Goal: Task Accomplishment & Management: Use online tool/utility

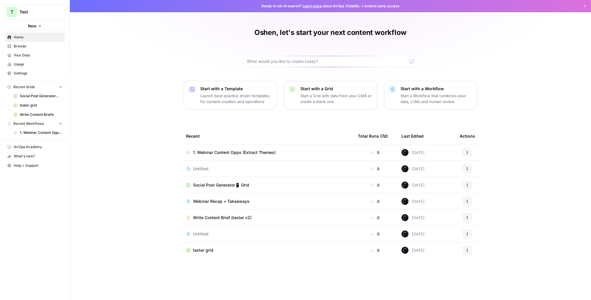
click at [45, 10] on span "Test" at bounding box center [37, 12] width 35 height 6
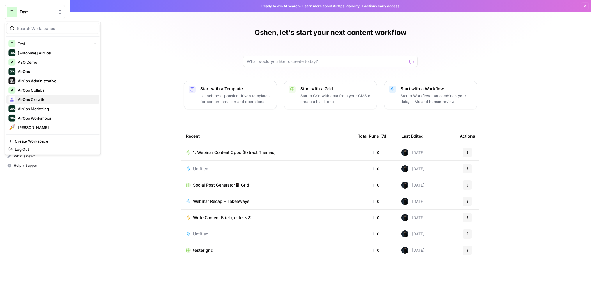
click at [33, 99] on span "AirOps Growth" at bounding box center [56, 100] width 77 height 6
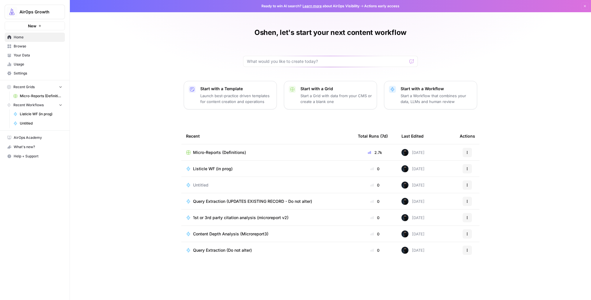
click at [232, 7] on div "Ready to win AI search? Learn more about AirOps Visibility Actions early access…" at bounding box center [330, 6] width 521 height 12
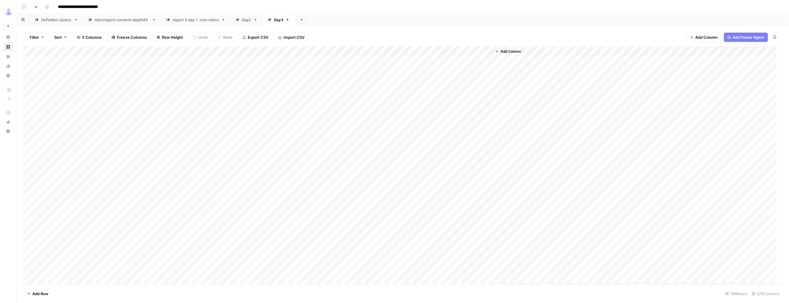
click at [63, 61] on div "Add Column" at bounding box center [403, 166] width 758 height 238
click at [208, 271] on div "Add Column" at bounding box center [403, 166] width 758 height 238
click at [130, 92] on div "Add Column" at bounding box center [403, 166] width 758 height 238
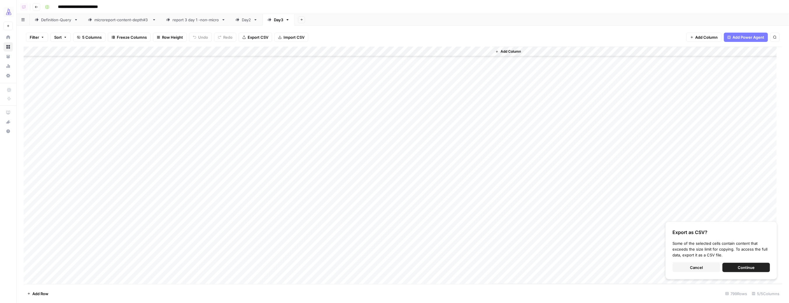
drag, startPoint x: 66, startPoint y: 60, endPoint x: 200, endPoint y: 156, distance: 165.6
click at [200, 156] on div "Add Column" at bounding box center [403, 166] width 758 height 238
click at [303, 20] on icon "button" at bounding box center [301, 19] width 3 height 3
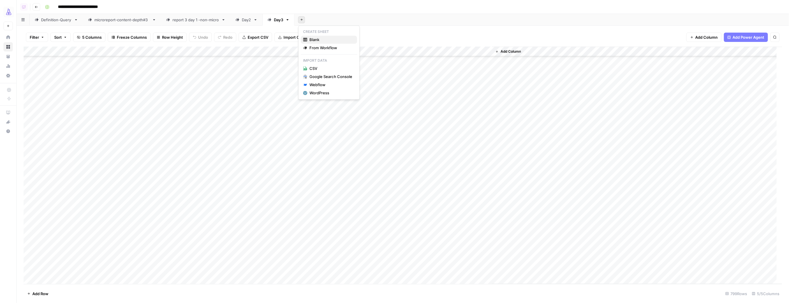
click at [310, 39] on span "Blank" at bounding box center [331, 40] width 43 height 6
click at [65, 61] on div "Add Column" at bounding box center [403, 81] width 758 height 69
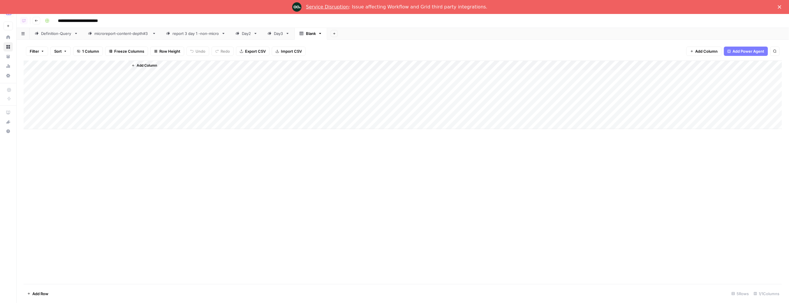
click at [141, 65] on span "Add Column" at bounding box center [147, 65] width 20 height 5
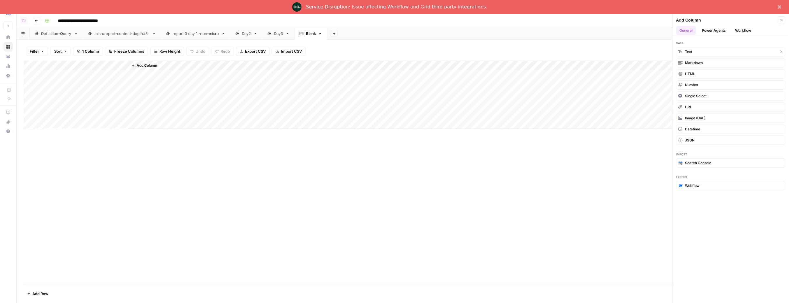
click at [687, 51] on span "Text" at bounding box center [688, 51] width 7 height 5
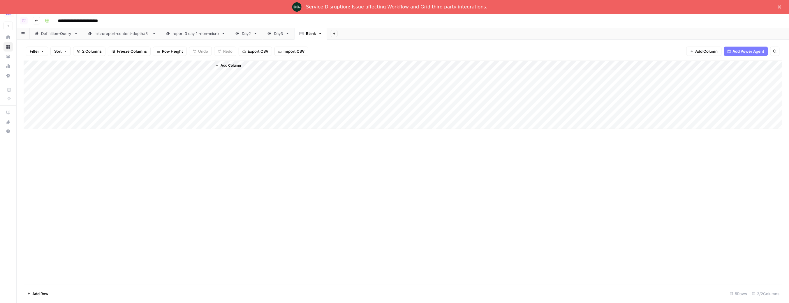
click at [81, 80] on div "Add Column" at bounding box center [403, 95] width 758 height 69
click at [169, 77] on div "Add Column" at bounding box center [403, 95] width 758 height 69
click at [72, 79] on div "Add Column" at bounding box center [403, 95] width 758 height 69
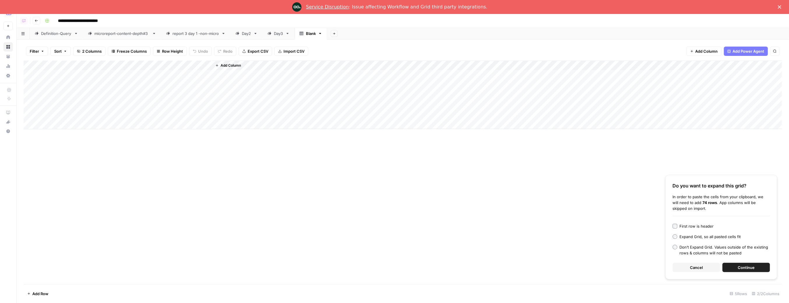
click at [704, 226] on div "First row is header" at bounding box center [696, 226] width 34 height 6
click at [741, 267] on span "Continue" at bounding box center [746, 268] width 17 height 6
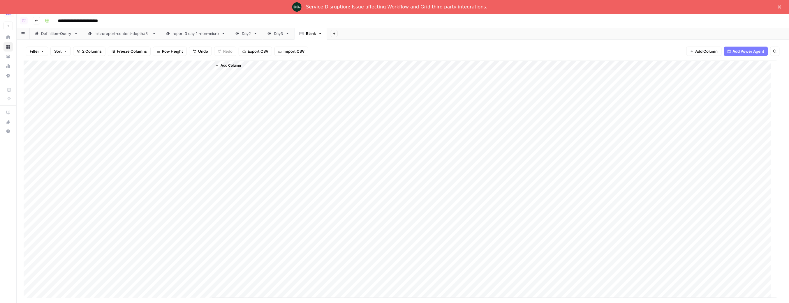
click at [161, 66] on div "Add Column" at bounding box center [400, 180] width 753 height 238
click at [142, 79] on input "New Column" at bounding box center [162, 80] width 59 height 6
type input "query"
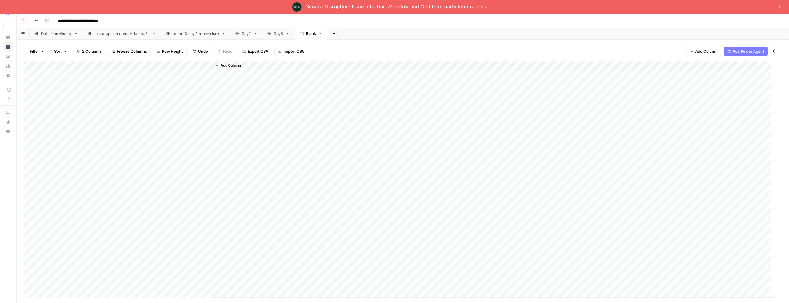
click at [70, 65] on div "Add Column" at bounding box center [400, 180] width 753 height 238
click at [136, 65] on div "Add Column" at bounding box center [400, 180] width 753 height 238
click at [142, 81] on input "New Column" at bounding box center [162, 80] width 59 height 6
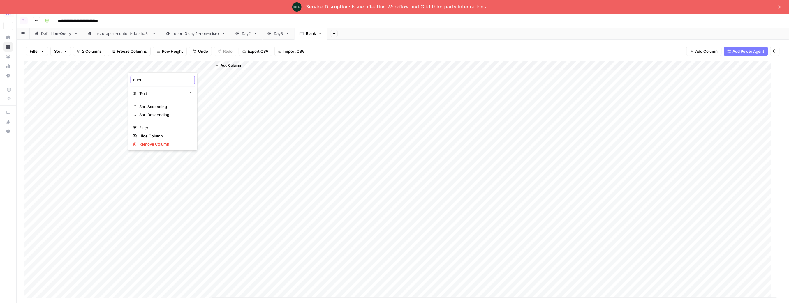
type input "query"
click at [97, 66] on div "Add Column" at bounding box center [400, 180] width 753 height 238
click at [78, 77] on input "Title" at bounding box center [78, 80] width 59 height 6
click at [77, 77] on input "Title" at bounding box center [78, 80] width 59 height 6
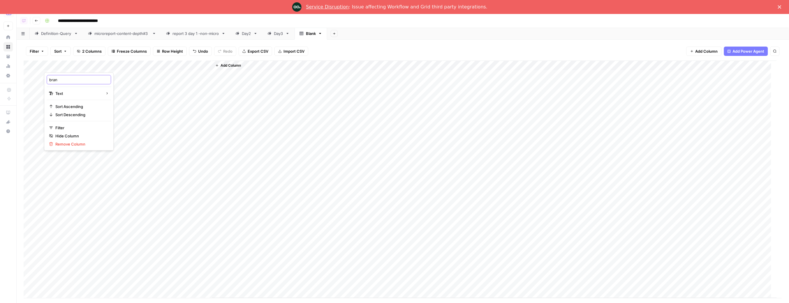
type input "brand"
click at [224, 65] on span "Add Column" at bounding box center [230, 65] width 20 height 5
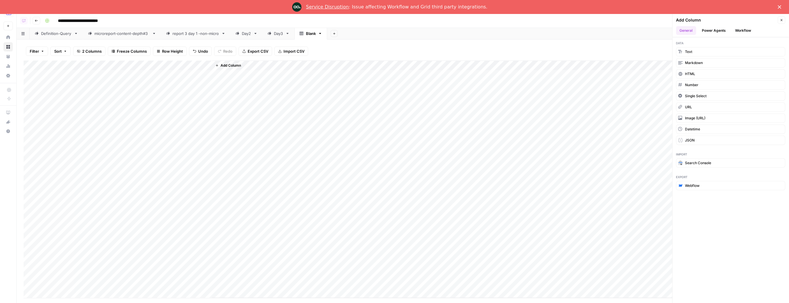
click at [732, 27] on button "Workflow" at bounding box center [742, 30] width 23 height 9
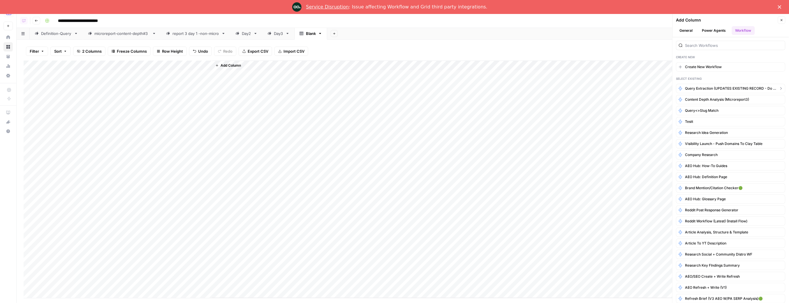
click at [722, 90] on span "Query Extraction (UPDATES EXISTING RECORD - Do not alter)" at bounding box center [730, 88] width 91 height 5
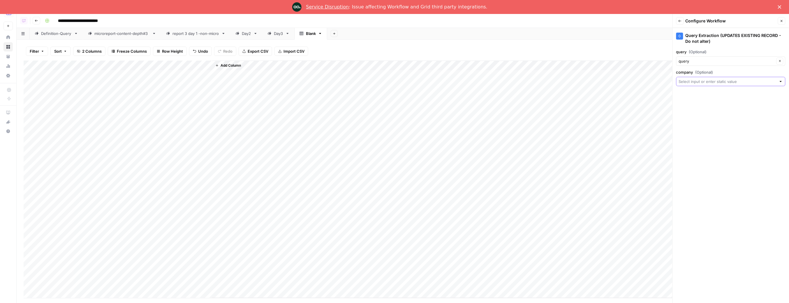
click at [698, 79] on input "company (Optional)" at bounding box center [727, 82] width 98 height 6
click at [684, 115] on span "brand" at bounding box center [724, 114] width 97 height 6
type input "brand"
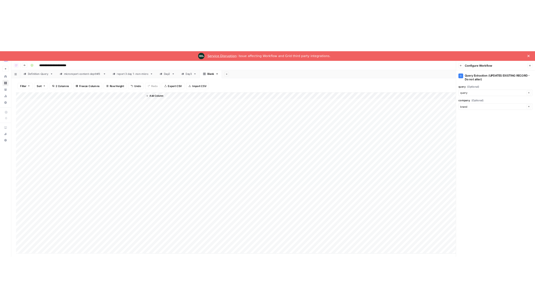
scroll to position [14, 0]
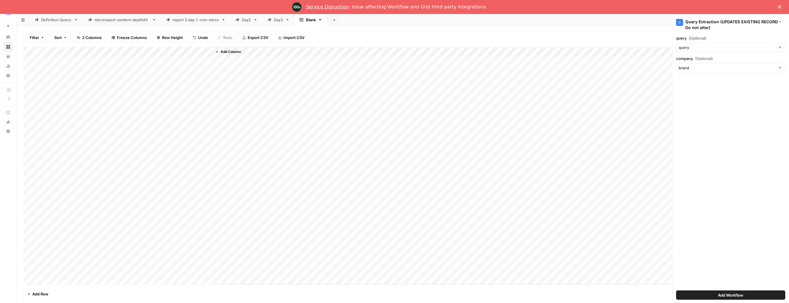
click at [718, 294] on span "Add Workflow" at bounding box center [730, 295] width 25 height 6
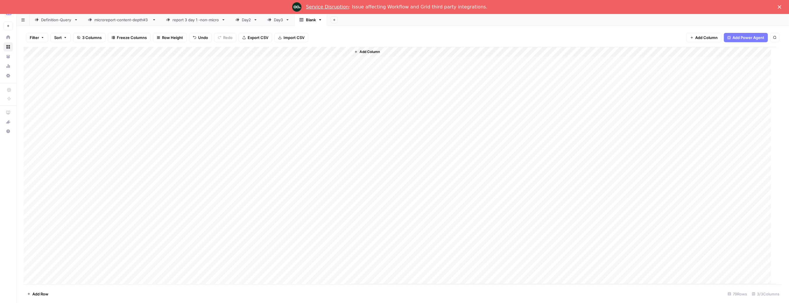
click at [338, 51] on div "Add Column" at bounding box center [400, 166] width 753 height 238
click at [240, 111] on span "Edit Workflow" at bounding box center [248, 109] width 51 height 6
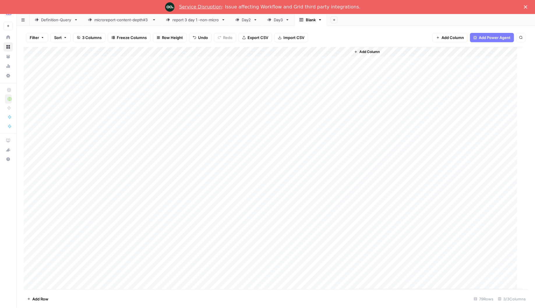
click at [471, 105] on div "Add Column" at bounding box center [437, 168] width 172 height 242
drag, startPoint x: 129, startPoint y: 51, endPoint x: 79, endPoint y: 49, distance: 50.1
click at [79, 49] on div "Add Column" at bounding box center [273, 168] width 499 height 243
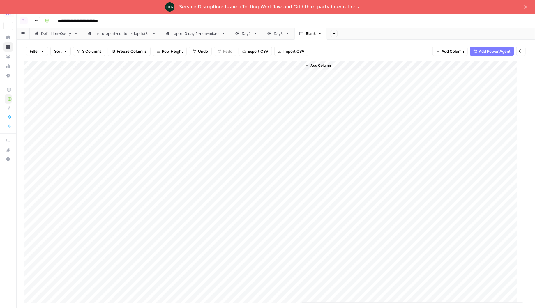
click at [28, 75] on div "Add Column" at bounding box center [273, 182] width 499 height 243
click at [29, 173] on div "Add Column" at bounding box center [273, 182] width 499 height 243
click at [289, 68] on div "Add Column" at bounding box center [273, 182] width 499 height 243
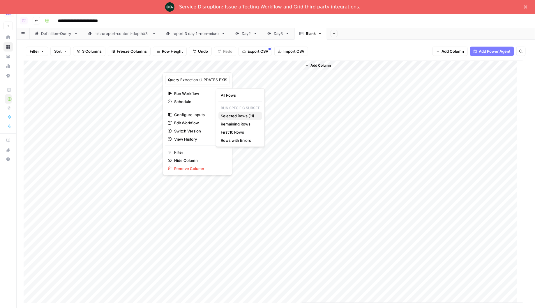
click at [237, 116] on span "Selected Rows (11)" at bounding box center [239, 116] width 37 height 6
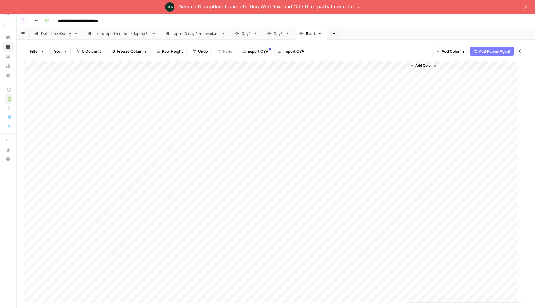
click at [276, 34] on div "Day3" at bounding box center [278, 34] width 9 height 6
click at [303, 33] on icon at bounding box center [301, 33] width 4 height 4
click at [288, 75] on div "Add Column" at bounding box center [273, 182] width 499 height 243
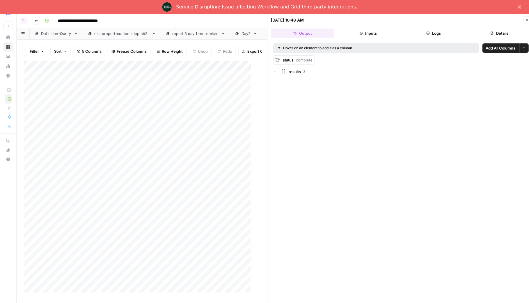
click at [428, 34] on icon "button" at bounding box center [428, 32] width 3 height 3
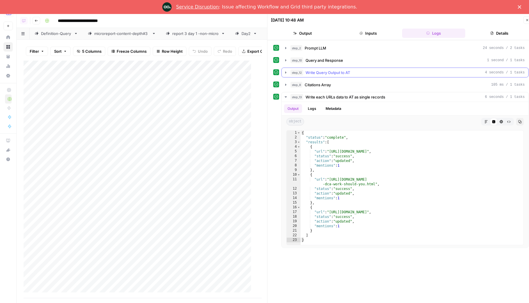
click at [286, 74] on icon "button" at bounding box center [286, 72] width 5 height 5
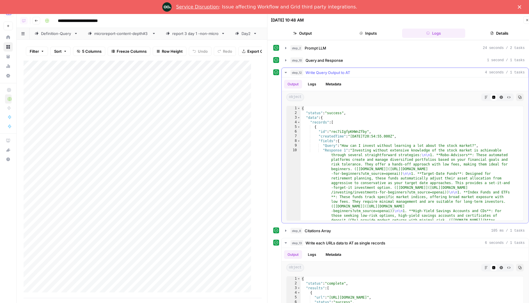
type textarea "**********"
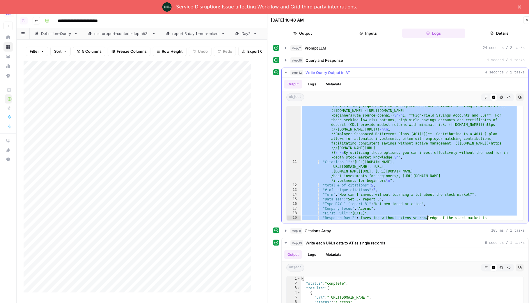
scroll to position [95, 0]
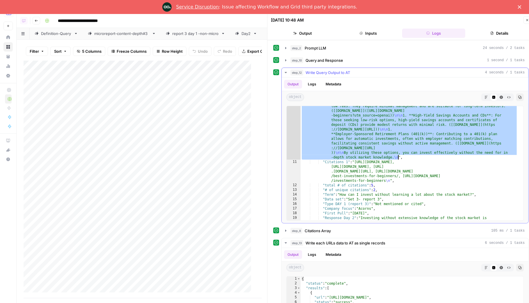
drag, startPoint x: 355, startPoint y: 151, endPoint x: 399, endPoint y: 158, distance: 44.5
click at [399, 158] on div ""Response 1" : "Investing without extensive knowledge of the stock market is ac…" at bounding box center [410, 218] width 218 height 333
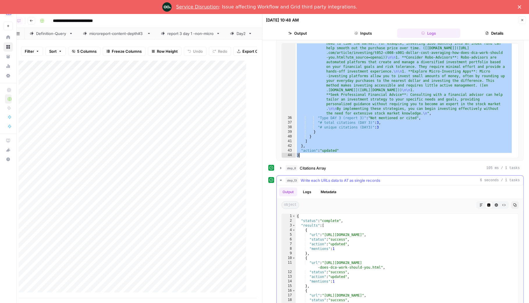
scroll to position [454, 0]
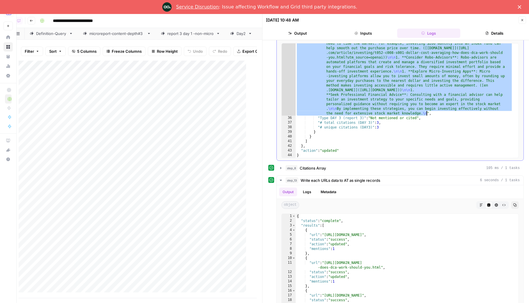
drag, startPoint x: 358, startPoint y: 84, endPoint x: 422, endPoint y: 114, distance: 70.5
click at [428, 113] on div ""Response Day 3" : "Investing without extensive knowledge of the stock market i…" at bounding box center [405, 114] width 218 height 240
click at [283, 167] on icon "button" at bounding box center [281, 168] width 5 height 5
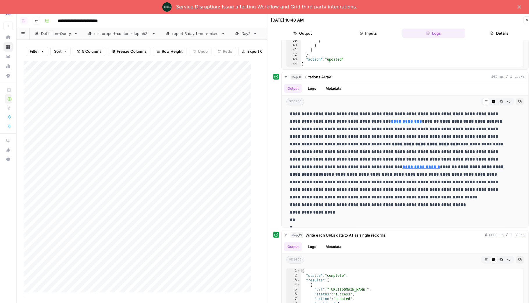
scroll to position [0, 5]
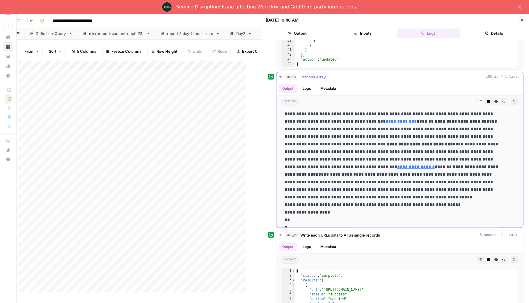
drag, startPoint x: 320, startPoint y: 122, endPoint x: 479, endPoint y: 182, distance: 170.5
click at [479, 182] on p "**********" at bounding box center [394, 307] width 219 height 590
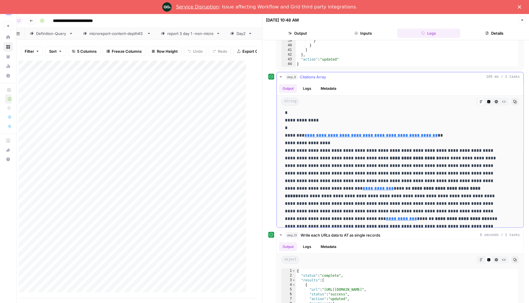
scroll to position [0, 0]
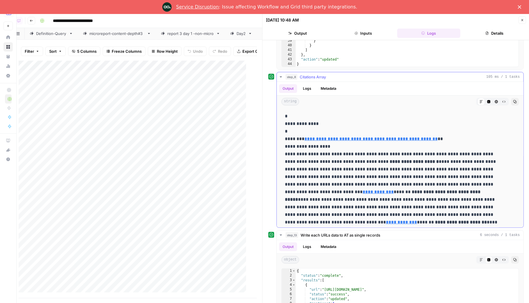
drag, startPoint x: 479, startPoint y: 189, endPoint x: 314, endPoint y: 159, distance: 167.8
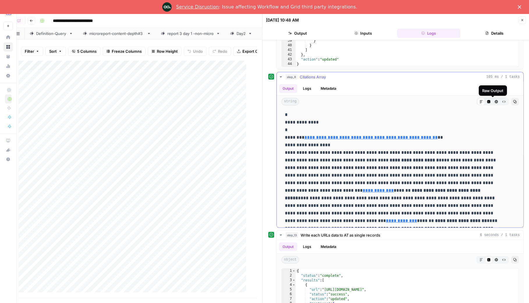
scroll to position [4, 0]
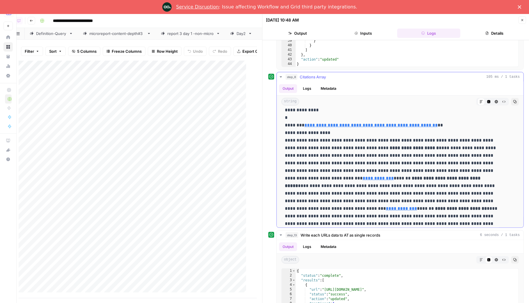
drag, startPoint x: 314, startPoint y: 151, endPoint x: 413, endPoint y: 210, distance: 116.4
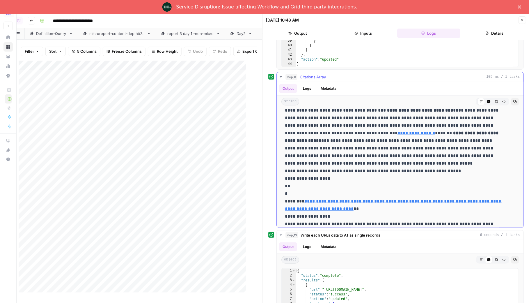
scroll to position [138, 0]
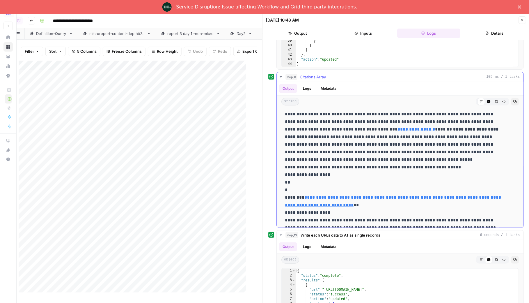
click at [479, 144] on p "**********" at bounding box center [394, 269] width 219 height 590
copy p "**********"
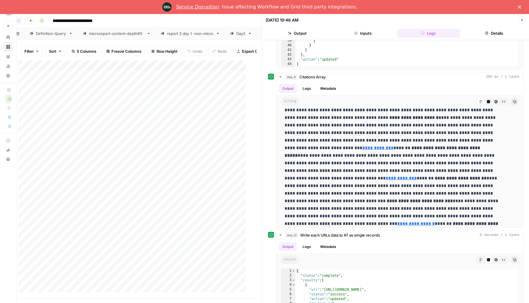
scroll to position [45, 0]
click at [177, 150] on div "Add Column" at bounding box center [134, 179] width 233 height 237
drag, startPoint x: 211, startPoint y: 69, endPoint x: 136, endPoint y: 89, distance: 77.9
click at [158, 69] on div "Add Column" at bounding box center [134, 179] width 233 height 237
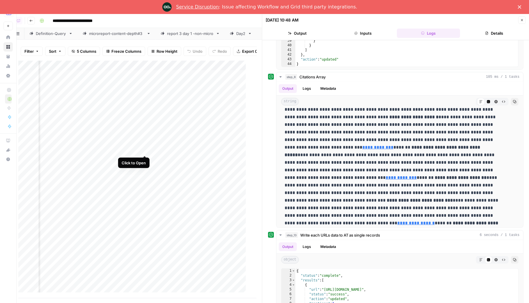
click at [145, 150] on div "Add Column" at bounding box center [134, 179] width 233 height 237
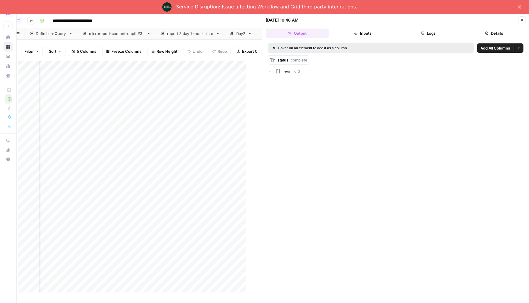
click at [427, 36] on button "Logs" at bounding box center [428, 33] width 63 height 9
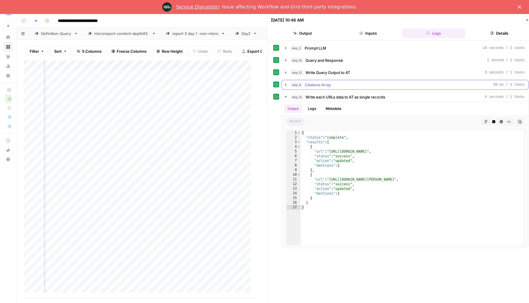
click at [287, 84] on icon "button" at bounding box center [286, 84] width 5 height 5
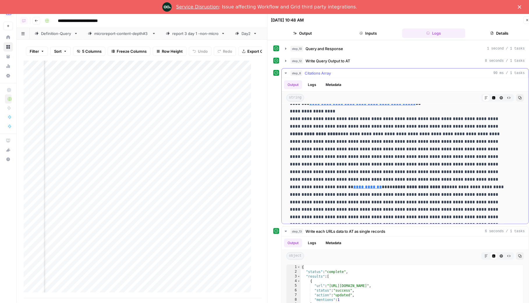
scroll to position [272, 0]
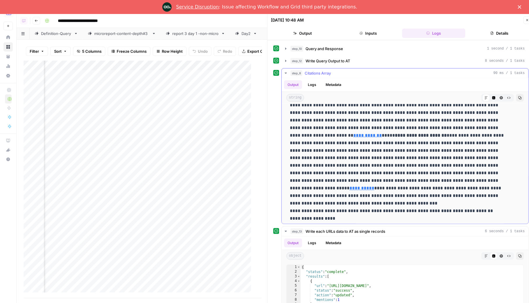
drag, startPoint x: 318, startPoint y: 147, endPoint x: 478, endPoint y: 174, distance: 162.0
click at [478, 174] on p "**********" at bounding box center [399, 29] width 219 height 386
copy p "**********"
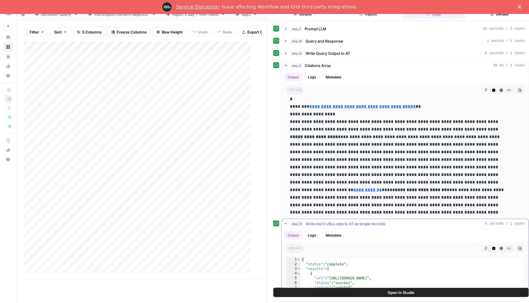
scroll to position [0, 0]
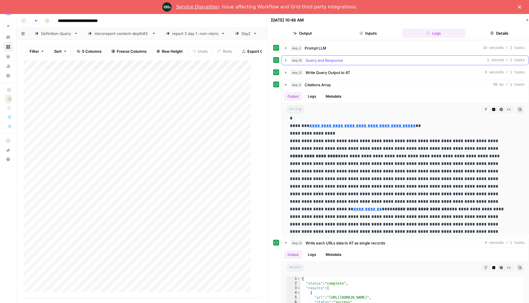
click at [287, 61] on icon "button" at bounding box center [286, 60] width 5 height 5
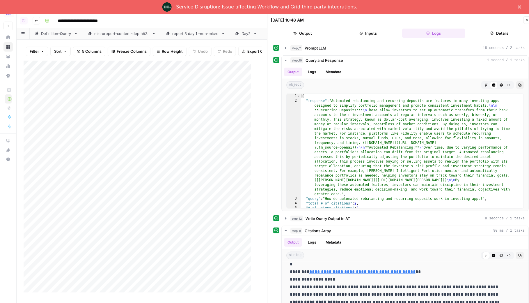
click at [234, 159] on div "Add Column" at bounding box center [140, 179] width 233 height 237
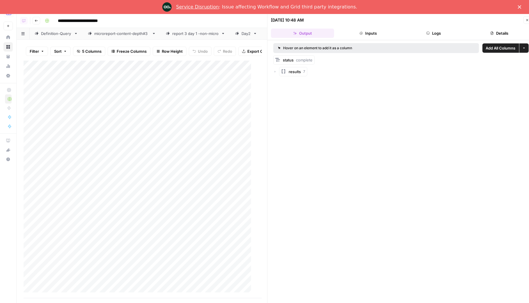
click at [429, 35] on icon "button" at bounding box center [428, 33] width 3 height 3
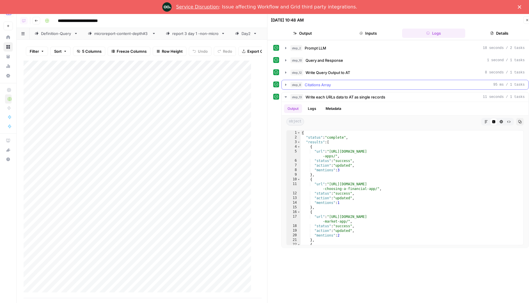
click at [285, 84] on icon "button" at bounding box center [286, 84] width 5 height 5
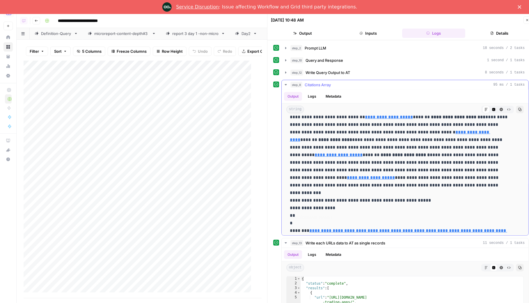
scroll to position [132, 0]
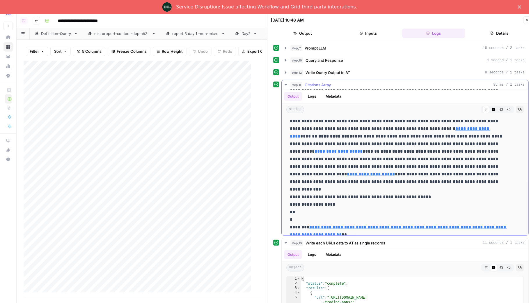
drag, startPoint x: 319, startPoint y: 132, endPoint x: 422, endPoint y: 183, distance: 114.7
drag, startPoint x: 468, startPoint y: 178, endPoint x: 474, endPoint y: 177, distance: 5.9
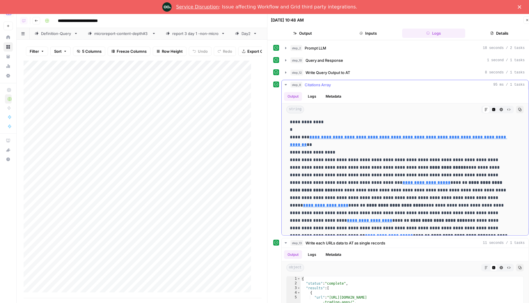
scroll to position [0, 0]
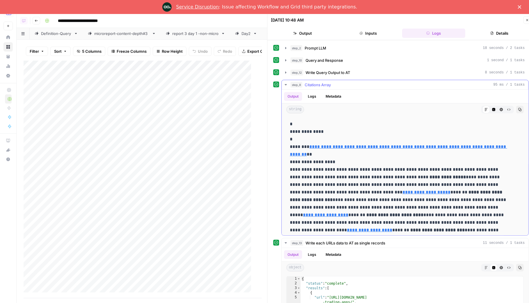
drag, startPoint x: 477, startPoint y: 175, endPoint x: 319, endPoint y: 172, distance: 158.1
copy p "**********"
click at [286, 73] on icon "button" at bounding box center [286, 72] width 1 height 2
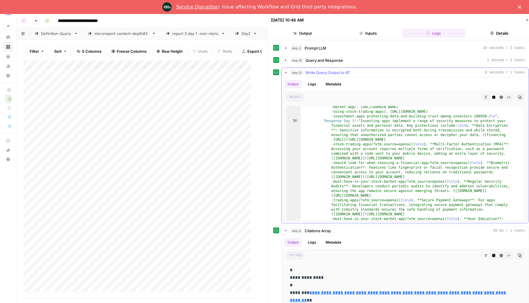
scroll to position [623, 0]
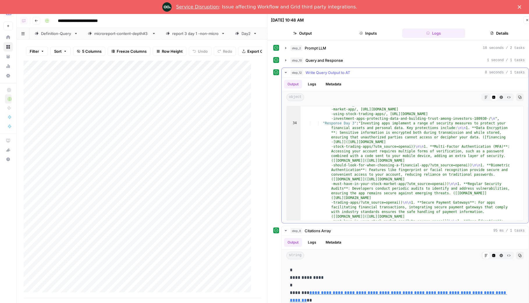
type textarea "**********"
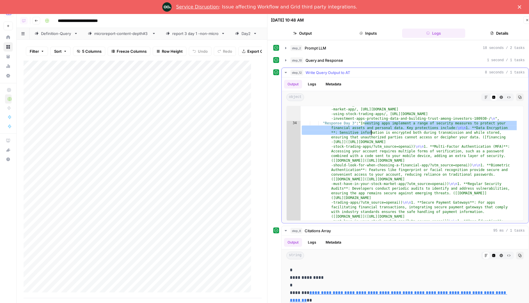
drag, startPoint x: 365, startPoint y: 123, endPoint x: 395, endPoint y: 149, distance: 39.5
click at [399, 155] on div ""Citations Day 3" : "https://financing-equity.com/ensuring-security-and-complia…" at bounding box center [410, 234] width 218 height 310
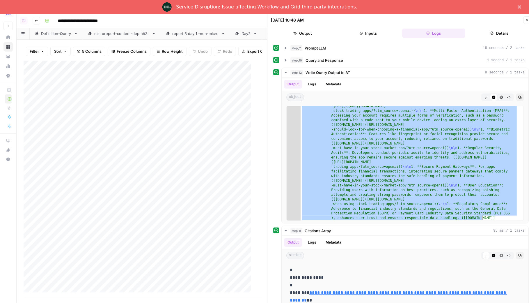
scroll to position [720, 0]
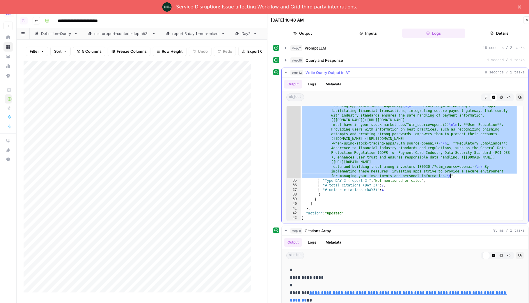
drag, startPoint x: 363, startPoint y: 124, endPoint x: 452, endPoint y: 176, distance: 102.8
click at [452, 176] on div ""Response Day 3" : "Investing apps implement a range of security measures to pr…" at bounding box center [410, 160] width 218 height 273
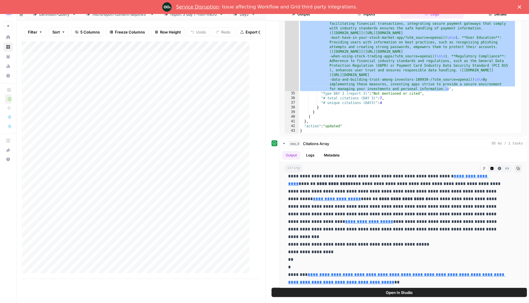
scroll to position [0, 0]
click at [232, 62] on div "Add Column" at bounding box center [138, 159] width 233 height 237
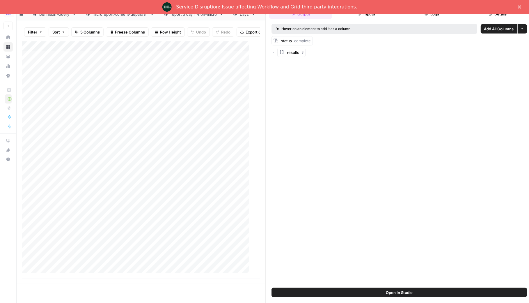
click at [436, 14] on button "Logs" at bounding box center [432, 13] width 63 height 9
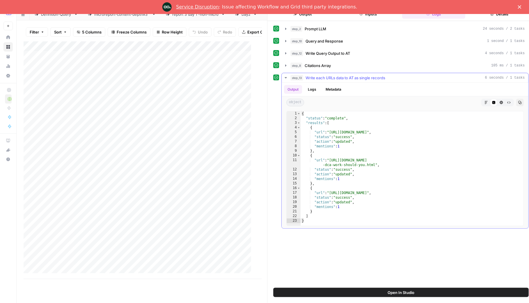
scroll to position [15, 0]
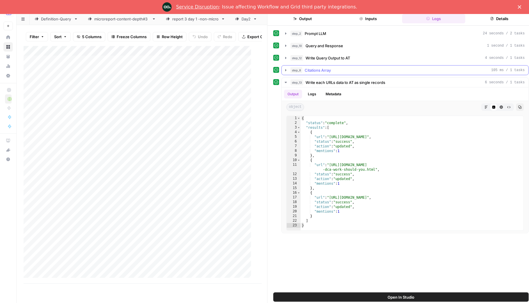
click at [284, 72] on icon "button" at bounding box center [286, 70] width 5 height 5
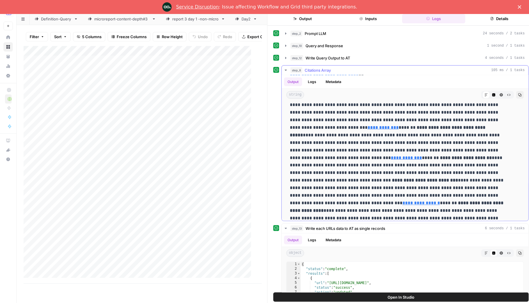
scroll to position [264, 0]
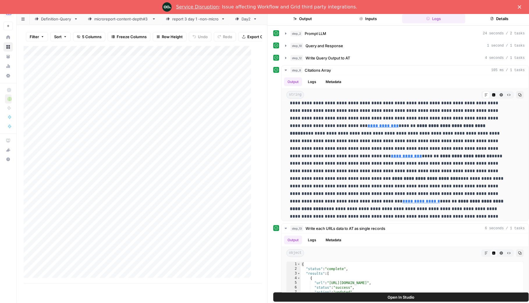
click at [189, 144] on div "Add Column" at bounding box center [140, 164] width 233 height 237
click at [235, 146] on div "Add Column" at bounding box center [140, 164] width 233 height 237
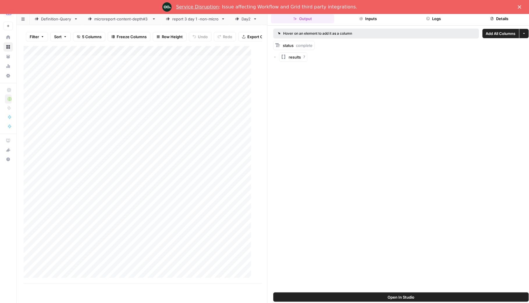
click at [433, 23] on button "Logs" at bounding box center [433, 18] width 63 height 9
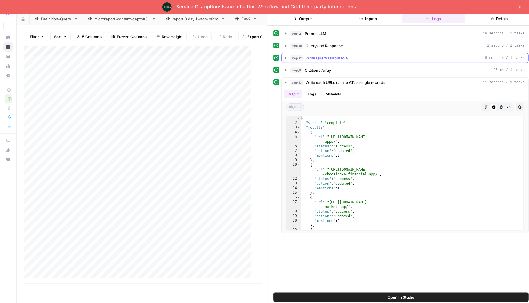
click at [285, 59] on icon "button" at bounding box center [286, 58] width 5 height 5
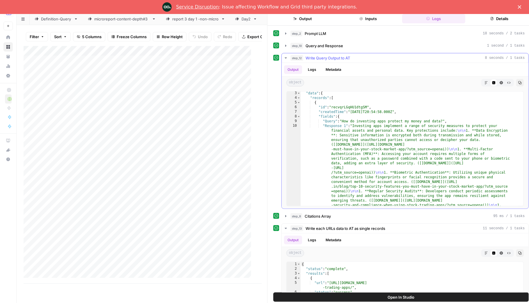
scroll to position [11, 0]
drag, startPoint x: 285, startPoint y: 216, endPoint x: 291, endPoint y: 210, distance: 8.9
click at [284, 216] on icon "button" at bounding box center [286, 216] width 5 height 5
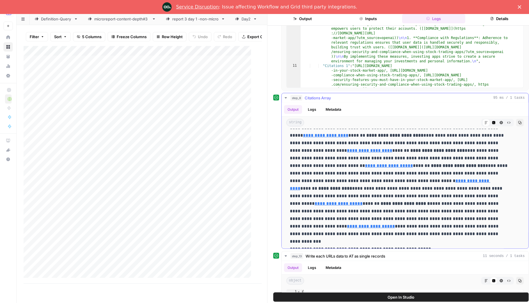
scroll to position [100, 0]
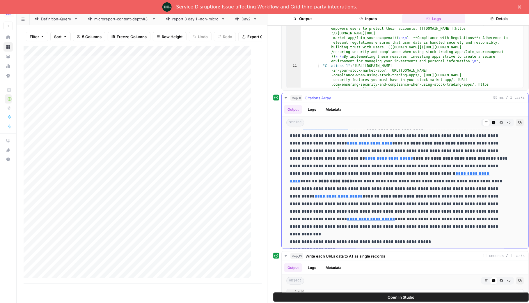
drag, startPoint x: 319, startPoint y: 167, endPoint x: 476, endPoint y: 223, distance: 167.3
copy p "**********"
click at [234, 155] on div "Add Column" at bounding box center [140, 164] width 233 height 237
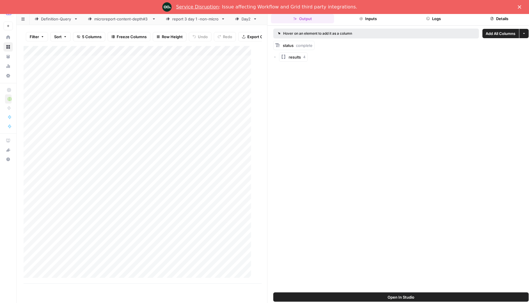
click at [439, 20] on button "Logs" at bounding box center [433, 18] width 63 height 9
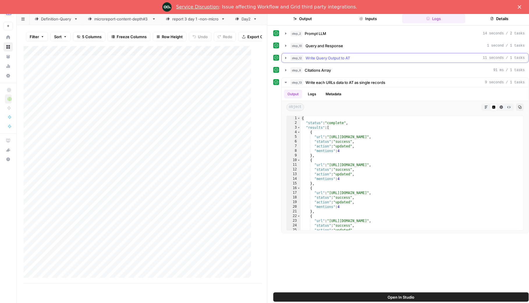
click at [285, 58] on icon "button" at bounding box center [286, 58] width 5 height 5
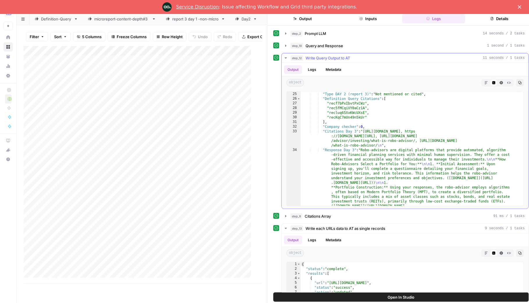
scroll to position [445, 0]
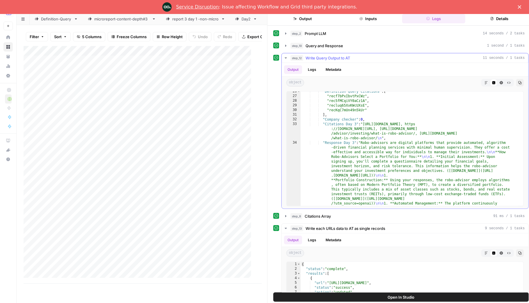
type textarea "**********"
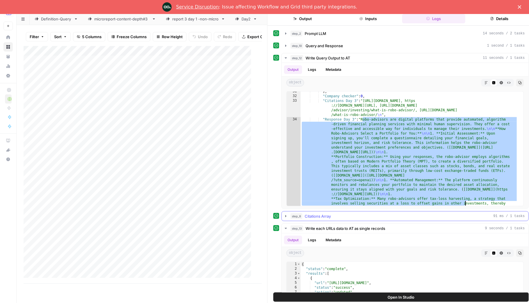
scroll to position [529, 0]
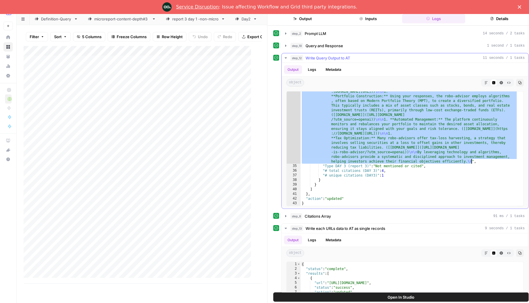
drag, startPoint x: 363, startPoint y: 145, endPoint x: 473, endPoint y: 163, distance: 111.2
click at [473, 163] on div ""Response Day 3" : "Robo-advisors are digital platforms that provide automated,…" at bounding box center [410, 169] width 218 height 226
click at [234, 95] on div "Add Column" at bounding box center [140, 164] width 233 height 237
click at [236, 95] on div "Add Column" at bounding box center [140, 164] width 233 height 237
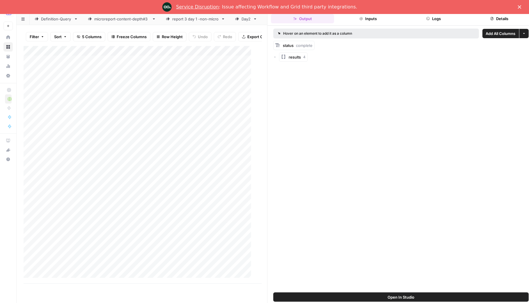
click at [433, 17] on button "Logs" at bounding box center [433, 18] width 63 height 9
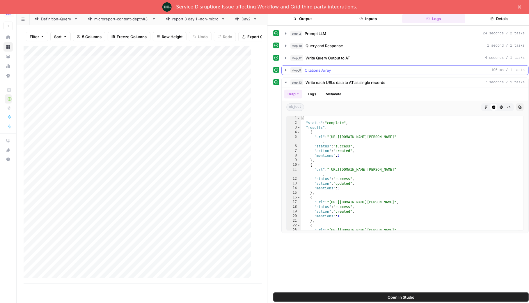
click at [287, 70] on icon "button" at bounding box center [286, 70] width 5 height 5
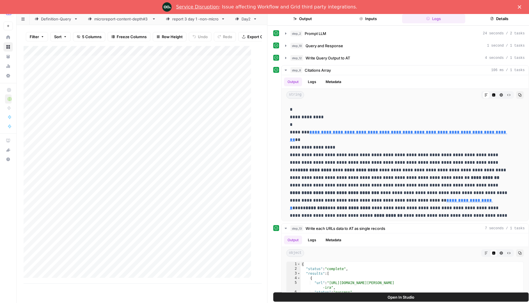
click at [181, 115] on div "Add Column" at bounding box center [140, 164] width 233 height 237
click at [236, 115] on div "Add Column" at bounding box center [140, 164] width 233 height 237
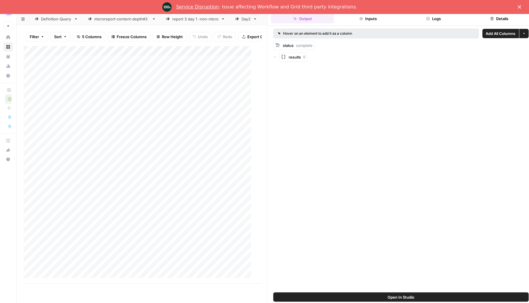
click at [235, 105] on div "Add Column" at bounding box center [140, 164] width 233 height 237
drag, startPoint x: 430, startPoint y: 20, endPoint x: 423, endPoint y: 22, distance: 6.2
click at [430, 20] on icon "button" at bounding box center [428, 18] width 3 height 3
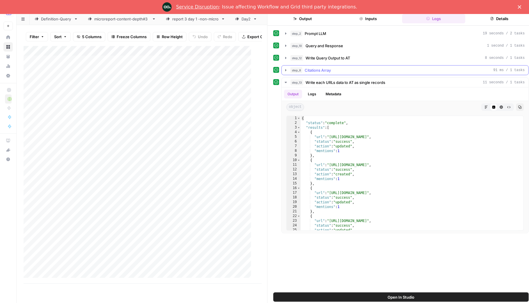
click at [284, 68] on icon "button" at bounding box center [286, 70] width 5 height 5
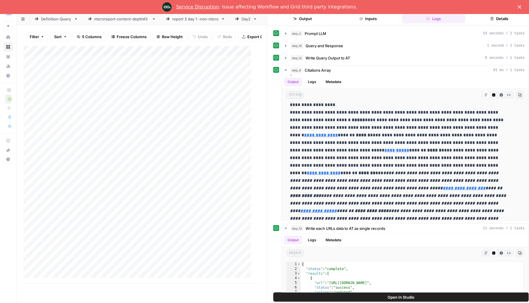
scroll to position [125, 0]
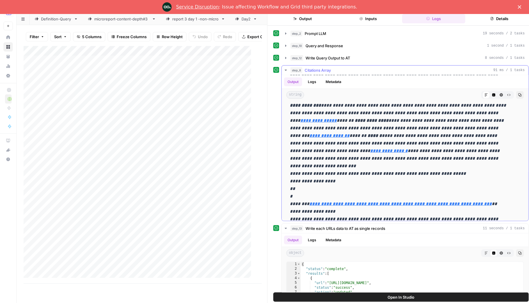
drag, startPoint x: 319, startPoint y: 148, endPoint x: 453, endPoint y: 152, distance: 133.7
copy p "**********"
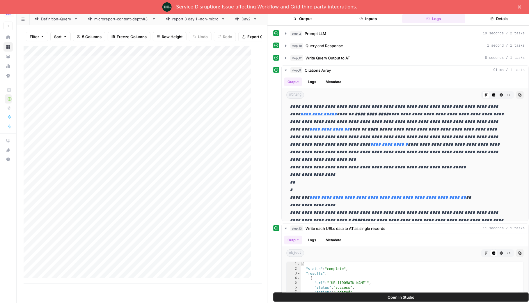
click at [522, 6] on icon "Close" at bounding box center [519, 6] width 3 height 3
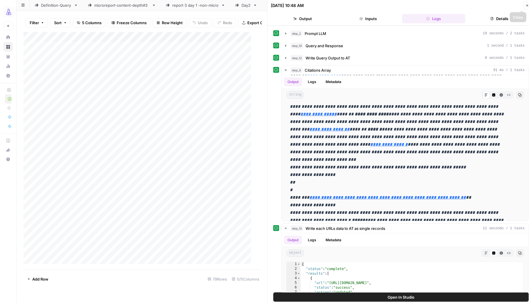
click at [527, 5] on icon "button" at bounding box center [527, 5] width 3 height 3
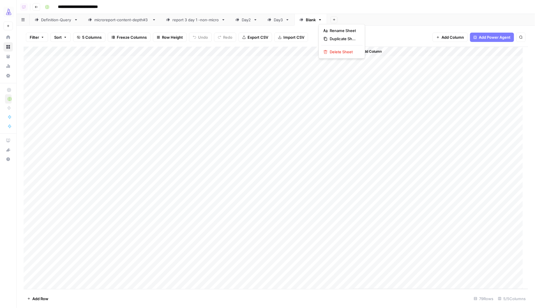
click at [320, 20] on icon "button" at bounding box center [320, 19] width 2 height 1
click at [328, 31] on div "Rename Sheet" at bounding box center [342, 31] width 37 height 6
type input "****"
click at [379, 15] on div "Add Sheet" at bounding box center [431, 20] width 207 height 12
click at [303, 19] on icon at bounding box center [301, 20] width 4 height 4
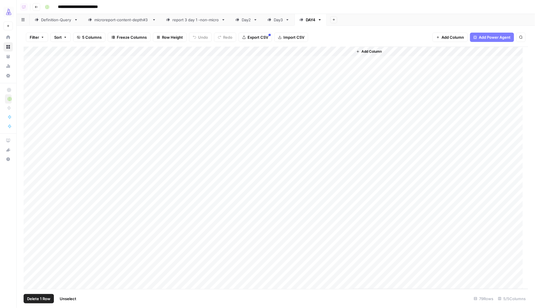
click at [30, 61] on div "Add Column" at bounding box center [276, 168] width 505 height 243
click at [243, 61] on div "Add Column" at bounding box center [276, 168] width 505 height 243
click at [31, 71] on div "Add Column" at bounding box center [276, 168] width 505 height 243
click at [30, 80] on div "Add Column" at bounding box center [276, 168] width 505 height 243
drag, startPoint x: 29, startPoint y: 90, endPoint x: 28, endPoint y: 96, distance: 5.7
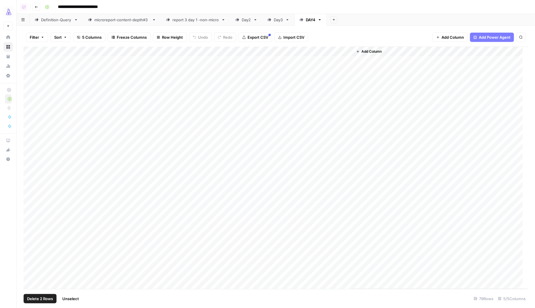
click at [29, 90] on div "Add Column" at bounding box center [276, 168] width 505 height 243
click at [27, 100] on div "Add Column" at bounding box center [276, 168] width 505 height 243
drag, startPoint x: 29, startPoint y: 109, endPoint x: 30, endPoint y: 105, distance: 4.1
click at [29, 109] on div "Add Column" at bounding box center [276, 168] width 505 height 243
drag, startPoint x: 30, startPoint y: 100, endPoint x: 28, endPoint y: 105, distance: 5.4
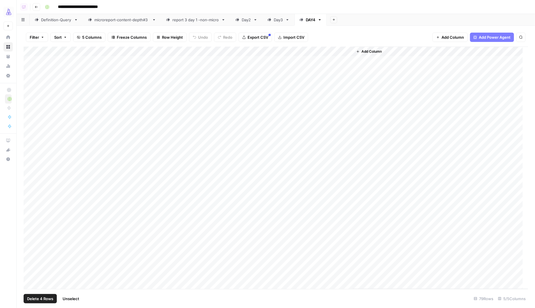
click at [29, 100] on div "Add Column" at bounding box center [276, 168] width 505 height 243
click at [29, 121] on div "Add Column" at bounding box center [276, 168] width 505 height 243
click at [29, 130] on div "Add Column" at bounding box center [276, 168] width 505 height 243
click at [28, 138] on div "Add Column" at bounding box center [276, 168] width 505 height 243
click at [28, 147] on div "Add Column" at bounding box center [276, 168] width 505 height 243
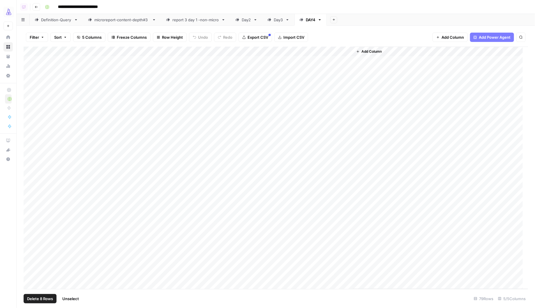
click at [31, 149] on div "Add Column" at bounding box center [276, 168] width 505 height 243
click at [31, 160] on div "Add Column" at bounding box center [276, 168] width 505 height 243
click at [237, 52] on div "Add Column" at bounding box center [276, 168] width 505 height 243
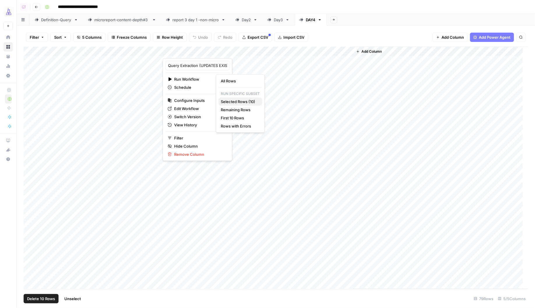
click at [234, 102] on span "Selected Rows (10)" at bounding box center [239, 102] width 37 height 6
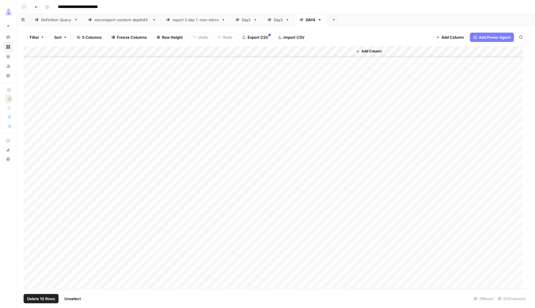
scroll to position [558, 0]
click at [65, 285] on div "Add Column" at bounding box center [276, 168] width 505 height 243
click at [145, 273] on div "Add Column" at bounding box center [276, 168] width 505 height 243
click at [66, 270] on div "Add Column" at bounding box center [276, 168] width 505 height 243
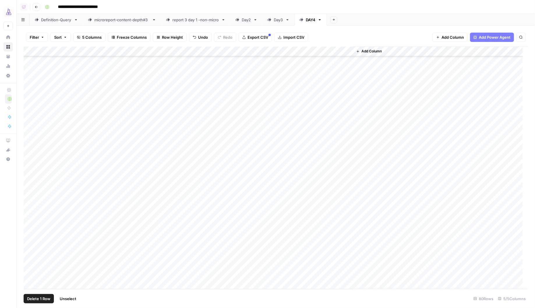
drag, startPoint x: 29, startPoint y: 266, endPoint x: 46, endPoint y: 225, distance: 43.5
click at [29, 266] on div "Add Column" at bounding box center [276, 168] width 505 height 243
click at [29, 156] on div "Add Column" at bounding box center [276, 168] width 505 height 243
click at [236, 53] on div "Add Column" at bounding box center [276, 168] width 505 height 243
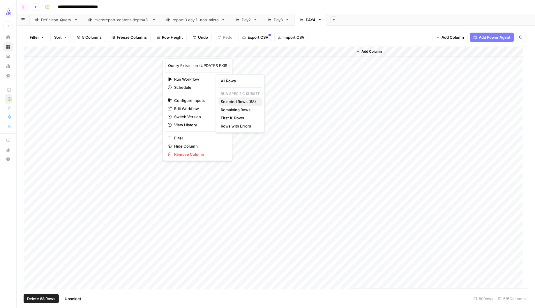
click at [245, 101] on span "Selected Rows (68)" at bounding box center [239, 102] width 37 height 6
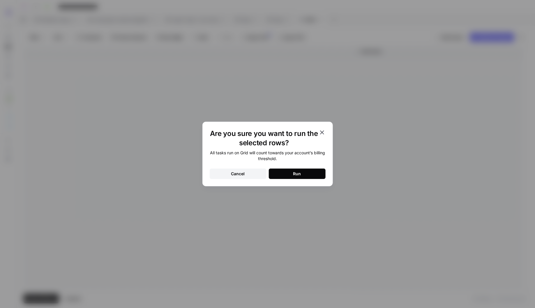
click at [293, 167] on div "All tasks run on Grid will count towards your account’s billing threshold. Canc…" at bounding box center [268, 164] width 116 height 29
click at [294, 174] on div "Run" at bounding box center [297, 174] width 8 height 6
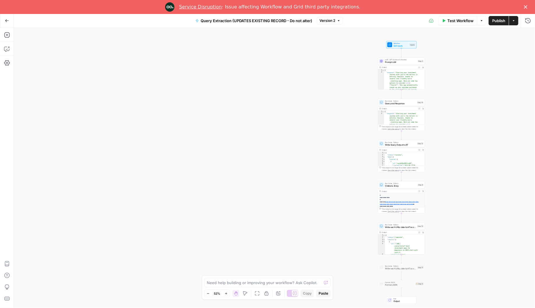
click at [526, 8] on polygon "Close" at bounding box center [525, 6] width 3 height 3
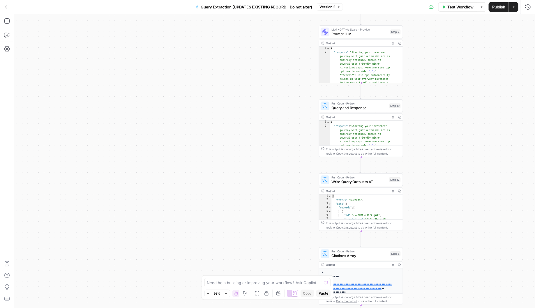
click at [350, 106] on span "Query and Response" at bounding box center [358, 108] width 55 height 6
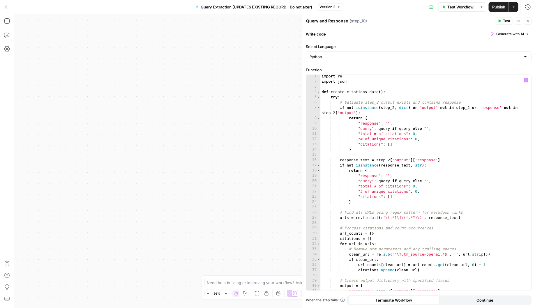
scroll to position [1, 0]
click at [529, 20] on icon "button" at bounding box center [527, 20] width 3 height 3
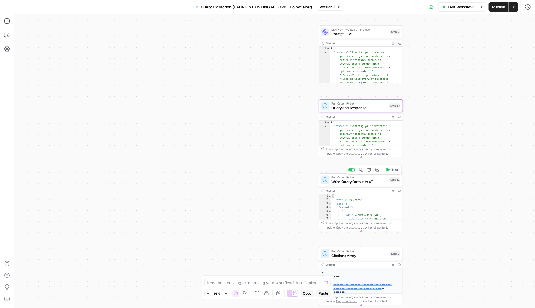
click at [353, 180] on span "Write Query Output to AT" at bounding box center [358, 182] width 55 height 6
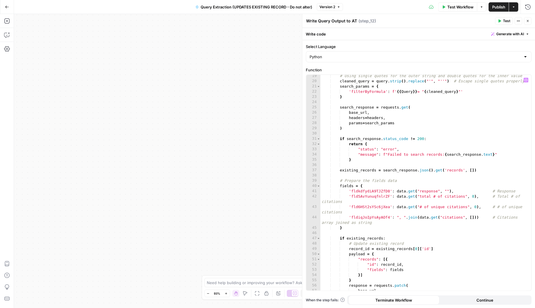
scroll to position [97, 0]
click at [366, 190] on div "# Using single quotes for the outer string and double quotes for the inner valu…" at bounding box center [423, 185] width 205 height 226
paste textarea
click at [372, 196] on div "# Using single quotes for the outer string and double quotes for the inner valu…" at bounding box center [423, 185] width 205 height 226
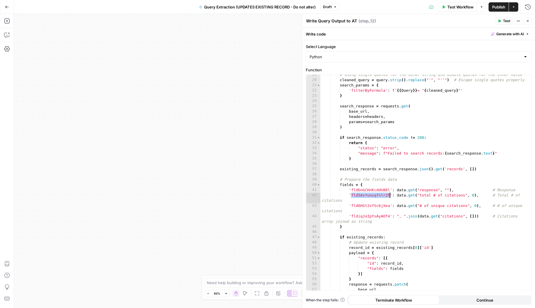
click at [371, 196] on div "# Using single quotes for the outer string and double quotes for the inner valu…" at bounding box center [423, 185] width 205 height 226
paste textarea
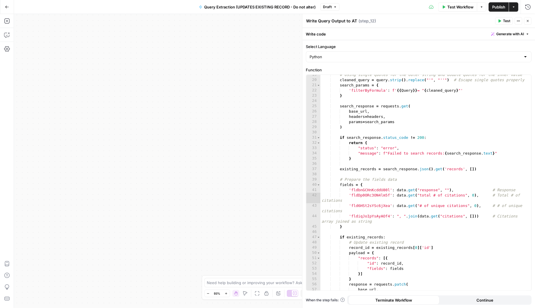
click at [366, 204] on div "# Using single quotes for the outer string and double quotes for the inner valu…" at bounding box center [423, 185] width 205 height 226
paste textarea
click at [369, 217] on div "# Using single quotes for the outer string and double quotes for the inner valu…" at bounding box center [423, 185] width 205 height 226
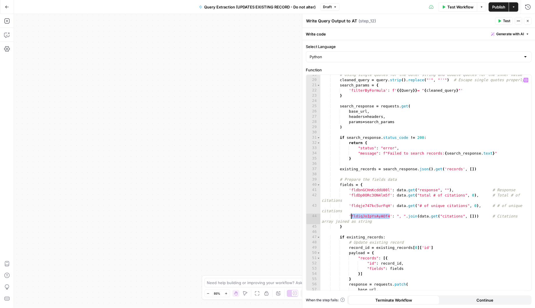
paste textarea
type textarea "**********"
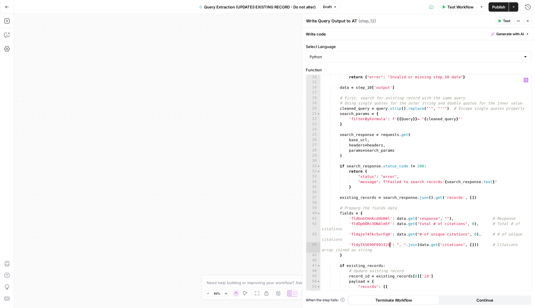
scroll to position [68, 0]
click at [528, 20] on icon "button" at bounding box center [527, 20] width 3 height 3
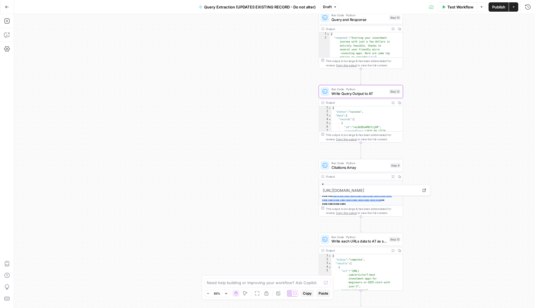
click at [355, 240] on span "Write each URLs data to AT as single records" at bounding box center [358, 242] width 55 height 6
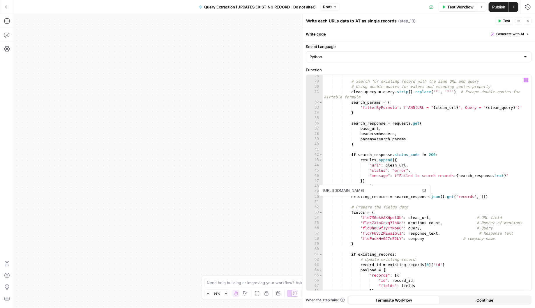
scroll to position [158, 0]
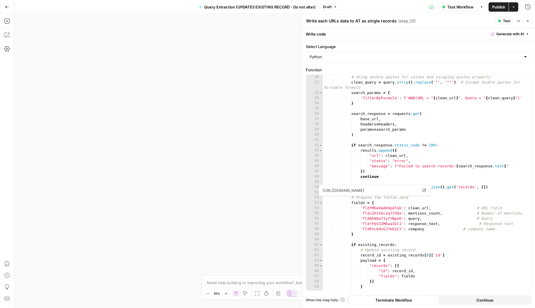
click at [377, 223] on div "# Using double quotes for values and escaping quotes properly clean_query = que…" at bounding box center [424, 188] width 203 height 226
paste textarea
click at [379, 213] on div "# Using double quotes for values and escaping quotes properly clean_query = que…" at bounding box center [424, 188] width 203 height 226
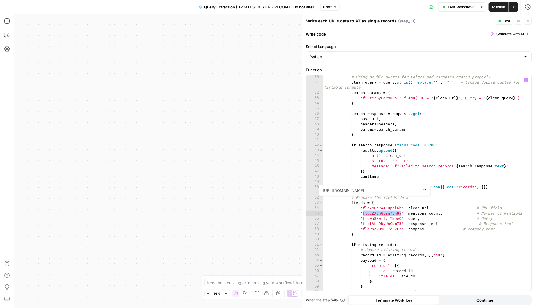
paste textarea
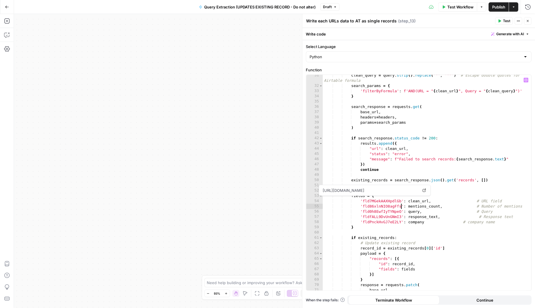
scroll to position [169, 0]
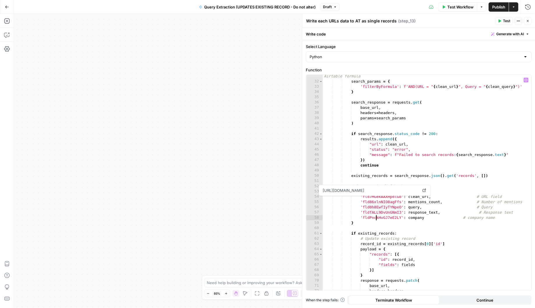
click at [377, 217] on div "clean_query = query . strip ( ) . replace ( '"' , '""' ) # Escape double quotes…" at bounding box center [424, 183] width 203 height 231
type textarea "**********"
click at [413, 218] on div "clean_query = query . strip ( ) . replace ( '"' , '""' ) # Escape double quotes…" at bounding box center [424, 183] width 203 height 231
click at [501, 7] on span "Publish" at bounding box center [498, 7] width 13 height 6
